Goal: Task Accomplishment & Management: Manage account settings

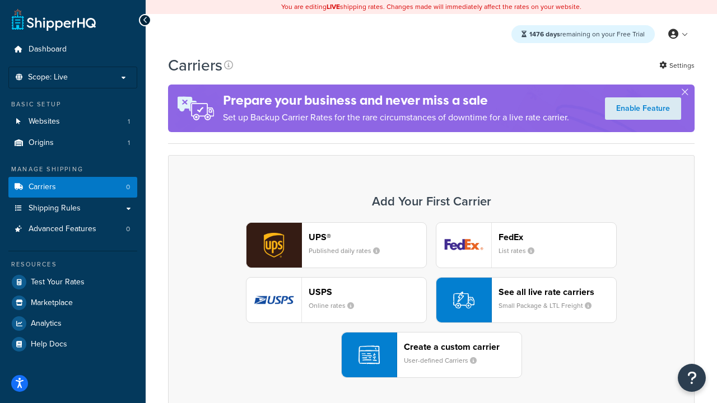
click at [431, 301] on div "UPS® Published daily rates FedEx List rates USPS Online rates See all live rate…" at bounding box center [431, 300] width 503 height 156
click at [558, 238] on header "FedEx" at bounding box center [558, 237] width 118 height 11
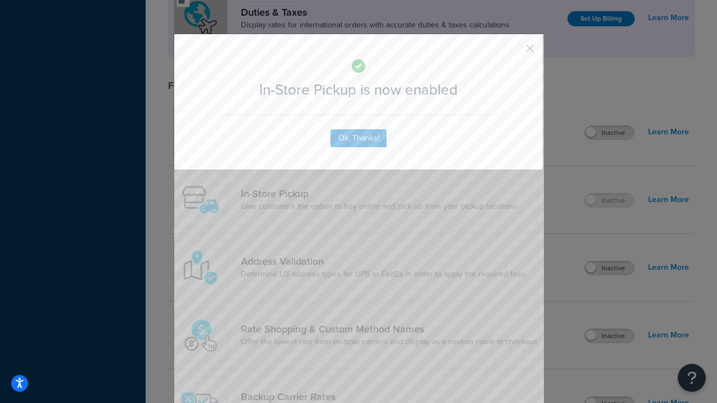
click at [513, 52] on button "button" at bounding box center [513, 52] width 3 height 3
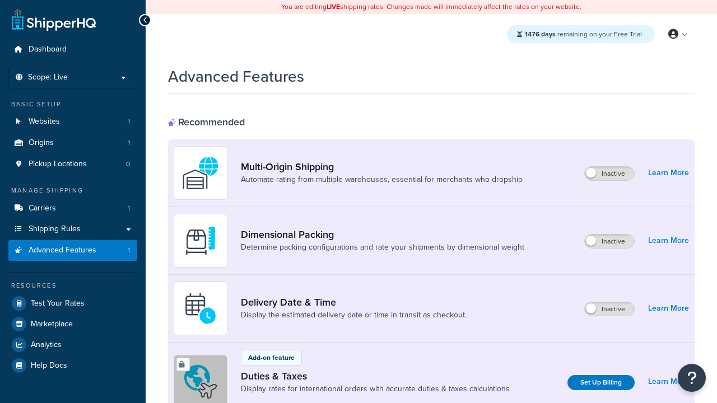
scroll to position [364, 0]
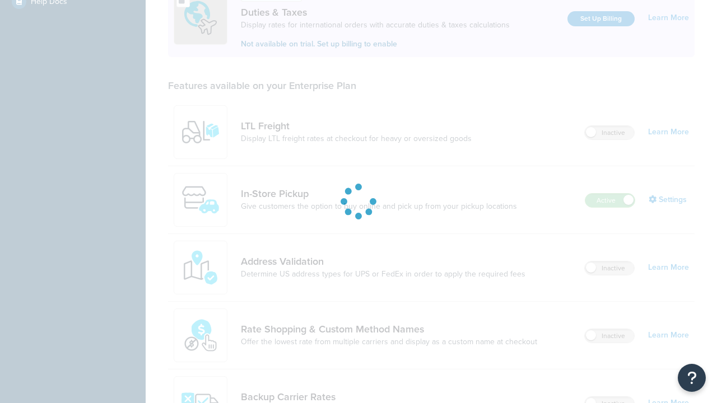
scroll to position [343, 0]
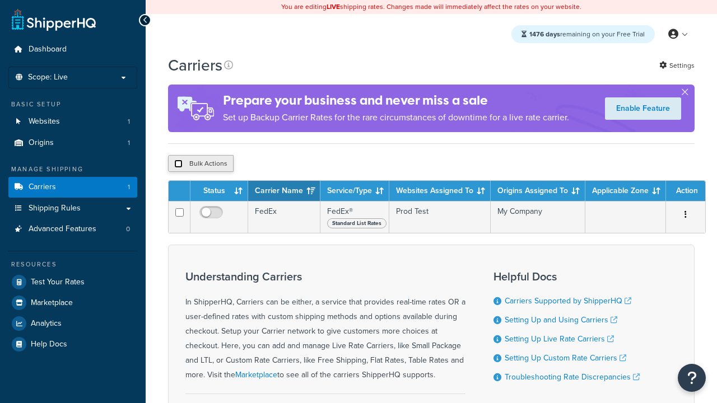
click at [178, 165] on input "checkbox" at bounding box center [178, 164] width 8 height 8
checkbox input "true"
click at [0, 0] on button "Delete" at bounding box center [0, 0] width 0 height 0
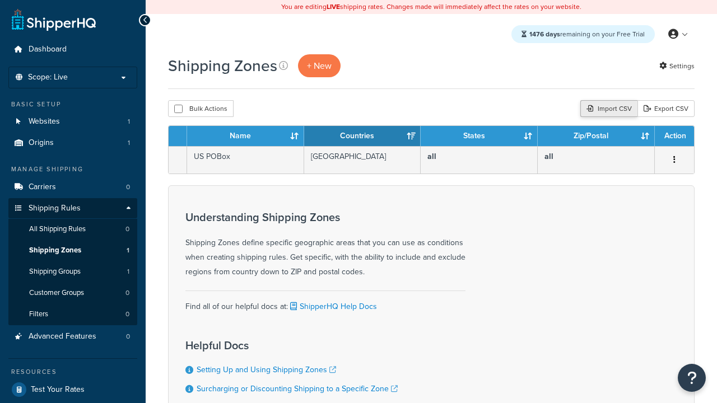
click at [608, 110] on div "Import CSV" at bounding box center [609, 108] width 57 height 17
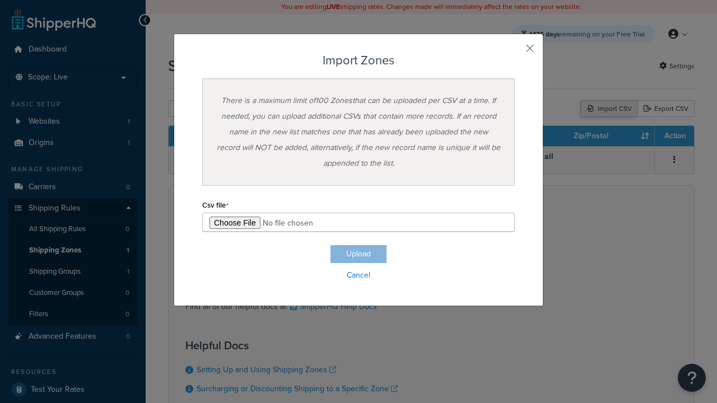
type input "C:\fakepath\importZonesSuccess.csv"
click at [359, 254] on button "Upload" at bounding box center [359, 254] width 56 height 18
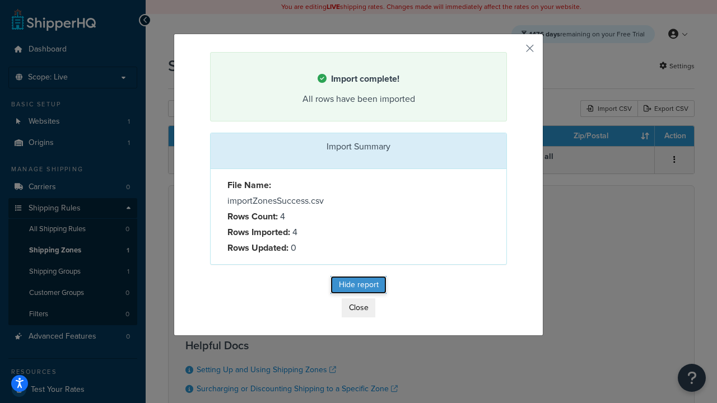
click at [359, 286] on button "Hide report" at bounding box center [359, 285] width 56 height 18
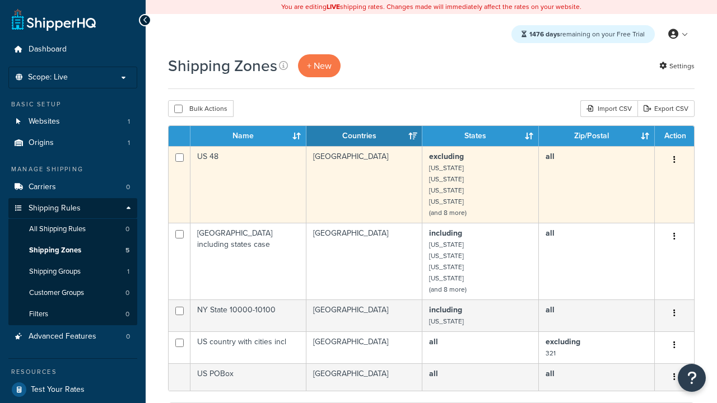
click at [674, 161] on icon "button" at bounding box center [675, 160] width 2 height 8
click at [0, 0] on link "Delete" at bounding box center [0, 0] width 0 height 0
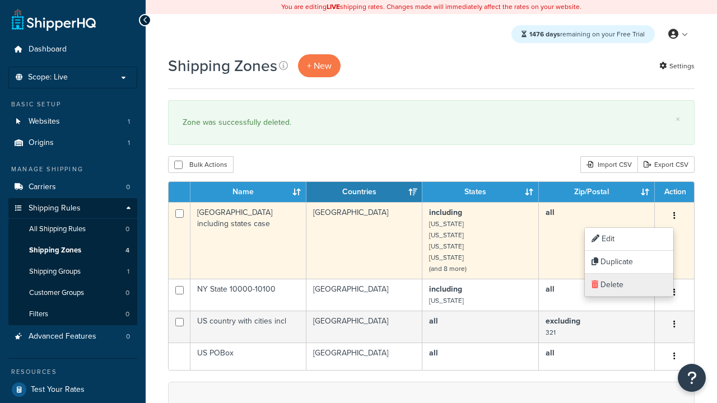
click at [629, 285] on link "Delete" at bounding box center [629, 285] width 89 height 23
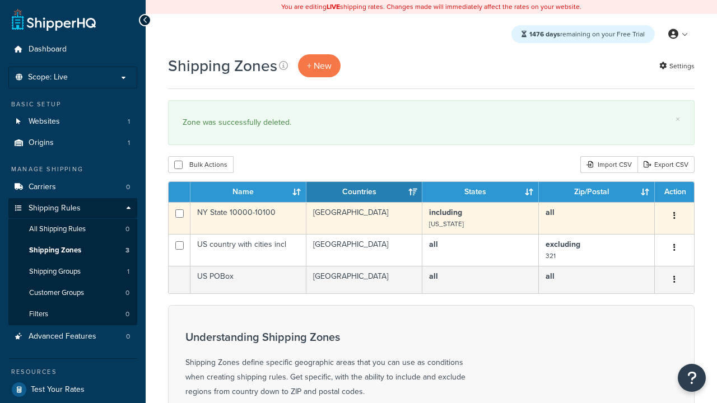
click at [674, 217] on icon "button" at bounding box center [675, 216] width 2 height 8
click at [0, 0] on link "Delete" at bounding box center [0, 0] width 0 height 0
